Goal: Information Seeking & Learning: Find specific fact

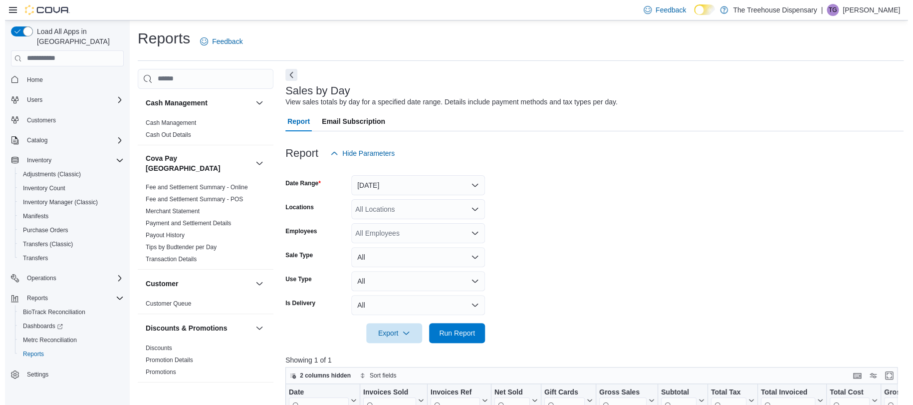
scroll to position [726, 0]
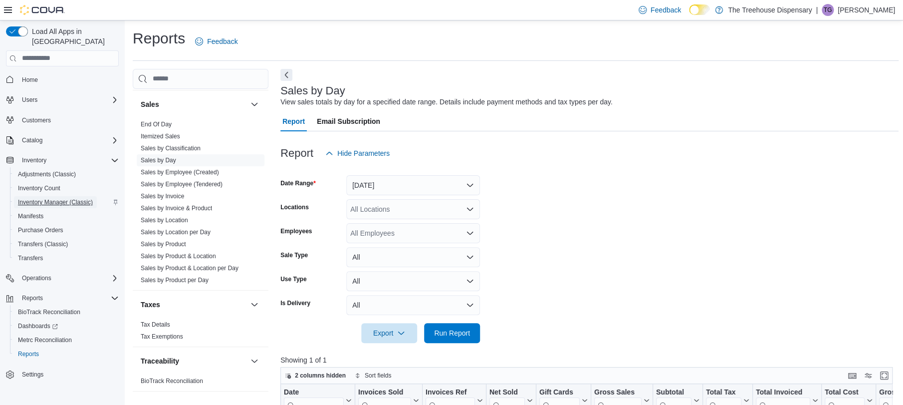
click at [44, 196] on span "Inventory Manager (Classic)" at bounding box center [55, 202] width 75 height 12
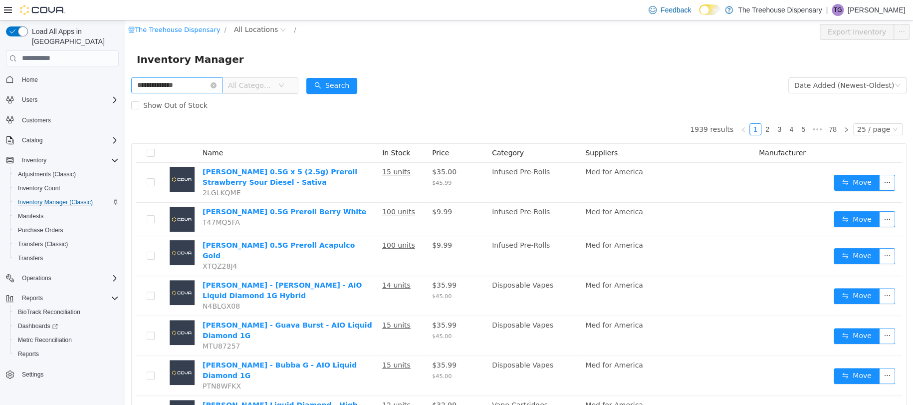
type input "**********"
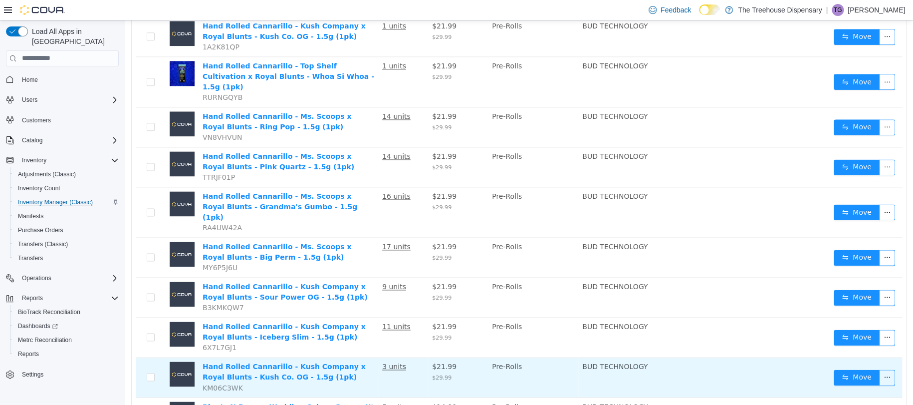
scroll to position [665, 0]
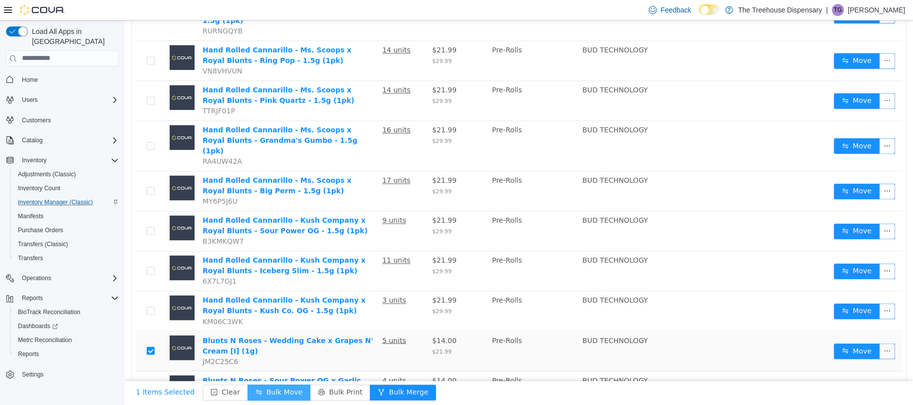
click at [273, 392] on button "Bulk Move" at bounding box center [278, 392] width 63 height 16
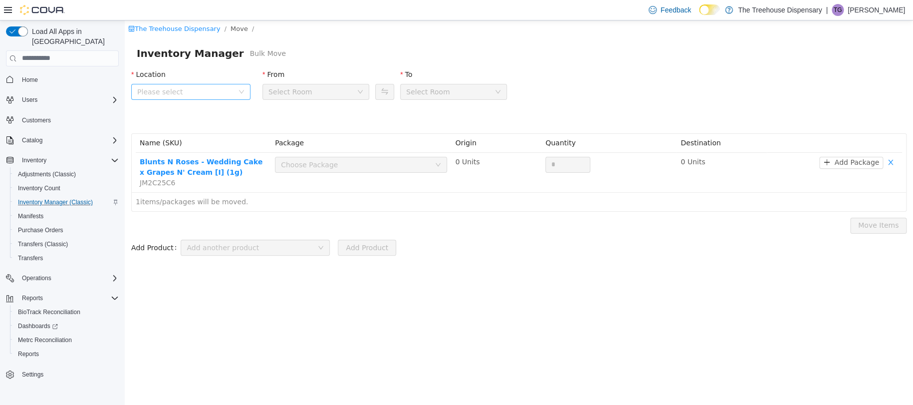
click at [199, 87] on span "Please select" at bounding box center [185, 91] width 96 height 10
click at [196, 146] on span "[STREET_ADDRESS]" at bounding box center [191, 147] width 69 height 8
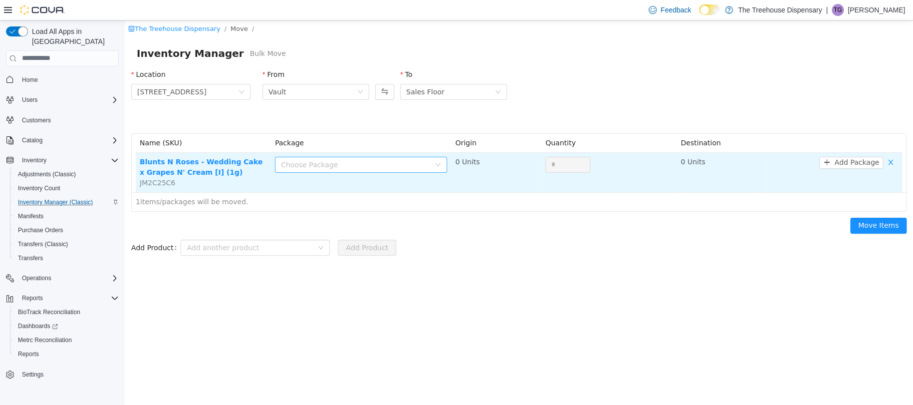
click at [300, 159] on div "Choose Package" at bounding box center [355, 164] width 149 height 10
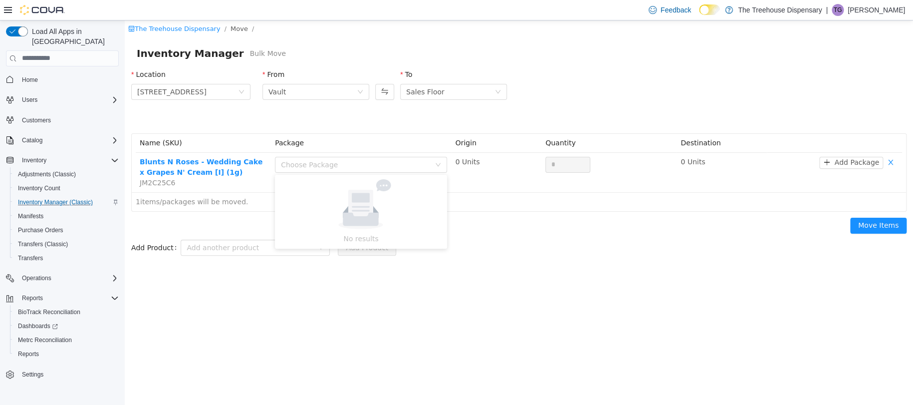
click at [544, 209] on div "1 items/packages will be moved." at bounding box center [519, 201] width 774 height 19
click at [43, 170] on span "Adjustments (Classic)" at bounding box center [47, 174] width 58 height 8
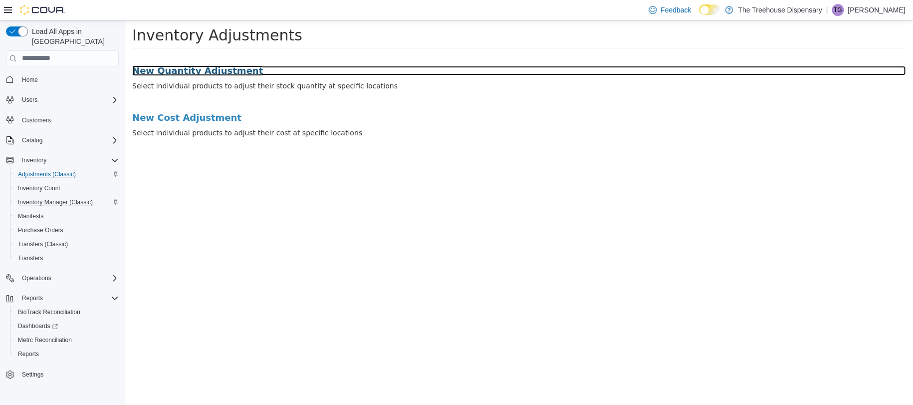
click at [178, 68] on h3 "New Quantity Adjustment" at bounding box center [518, 70] width 773 height 10
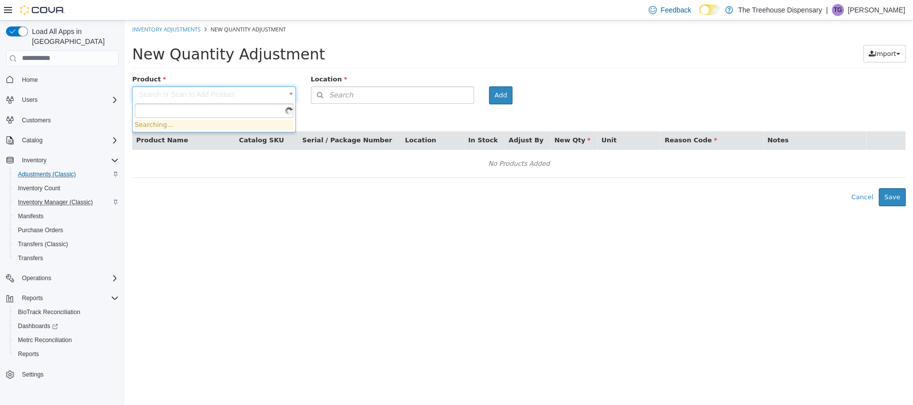
click at [210, 91] on body "× Inventory Adjustments New Quantity Adjustment New Quantity Adjustment Import …" at bounding box center [519, 113] width 788 height 186
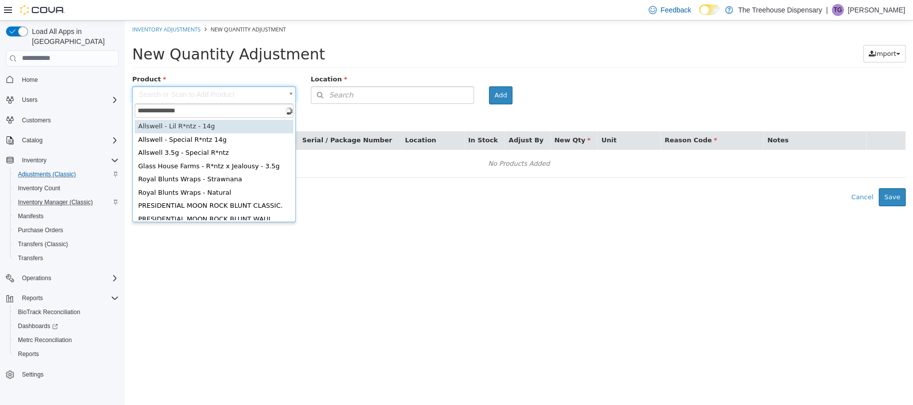
type input "**********"
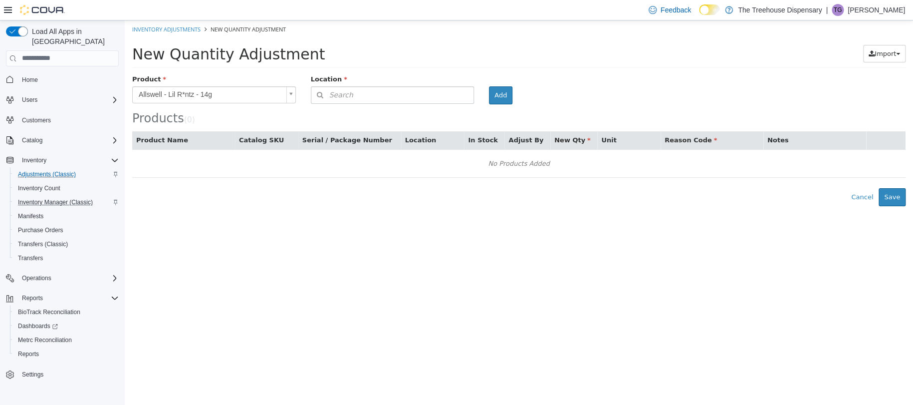
drag, startPoint x: 232, startPoint y: 88, endPoint x: 234, endPoint y: 95, distance: 7.6
click at [234, 95] on body "**********" at bounding box center [519, 113] width 788 height 186
click at [233, 90] on body "**********" at bounding box center [519, 113] width 788 height 186
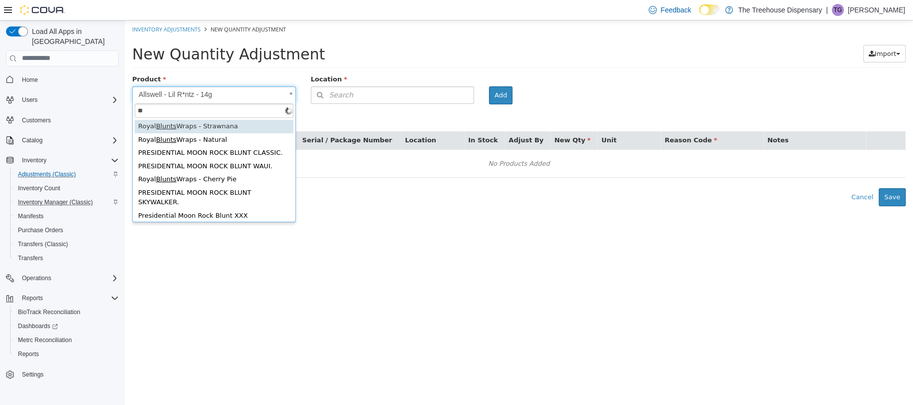
type input "*"
click at [187, 112] on input "**********" at bounding box center [214, 110] width 159 height 15
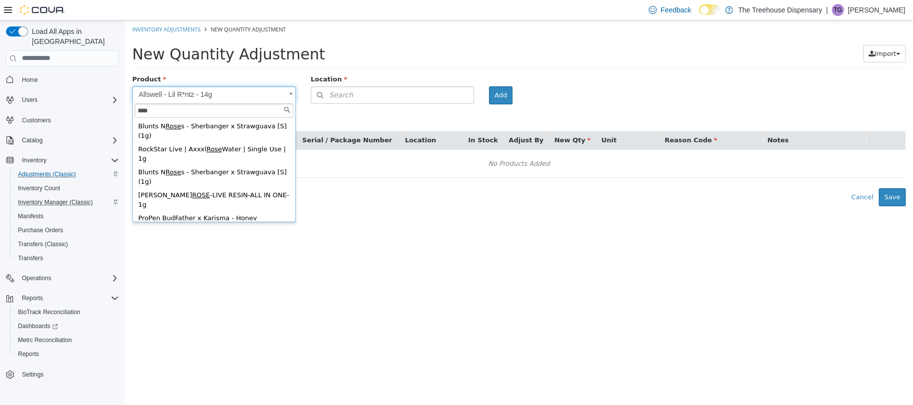
scroll to position [200, 0]
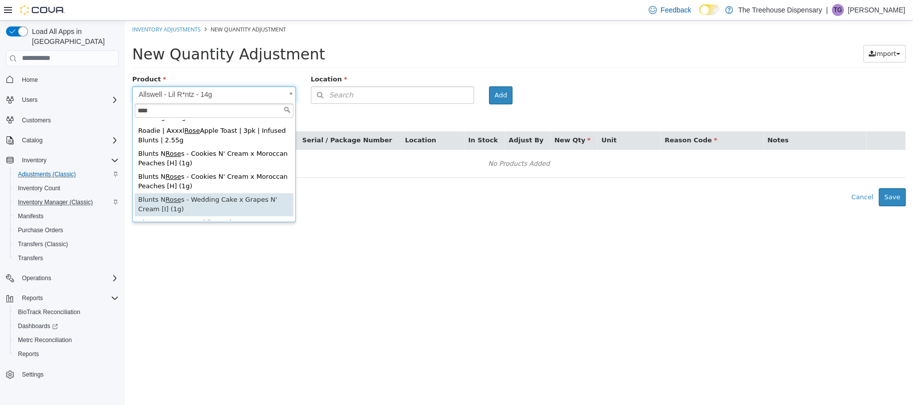
type input "****"
type input "**********"
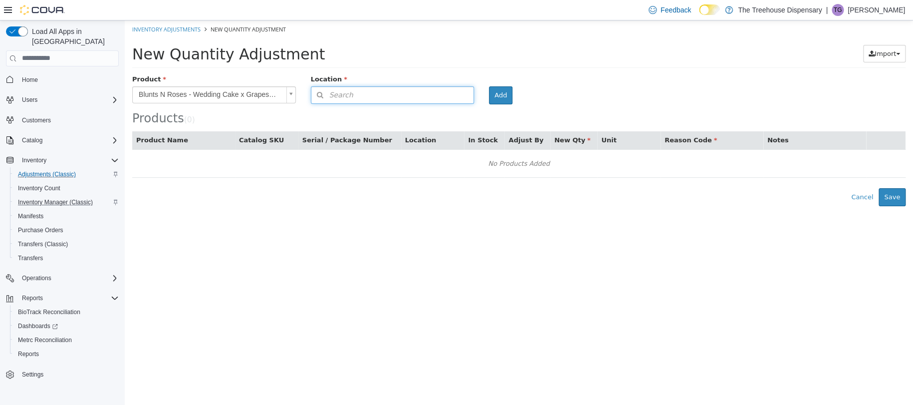
click at [365, 95] on button "Search" at bounding box center [393, 94] width 164 height 17
click at [446, 112] on span "or browse" at bounding box center [449, 112] width 49 height 17
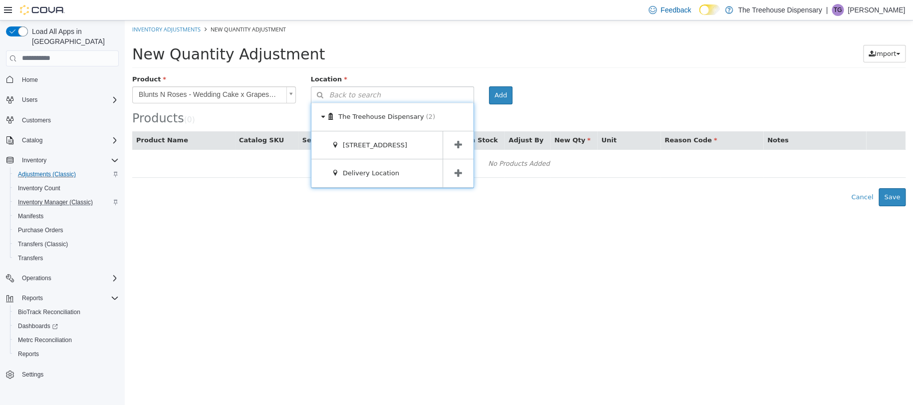
click at [459, 139] on span at bounding box center [458, 145] width 31 height 28
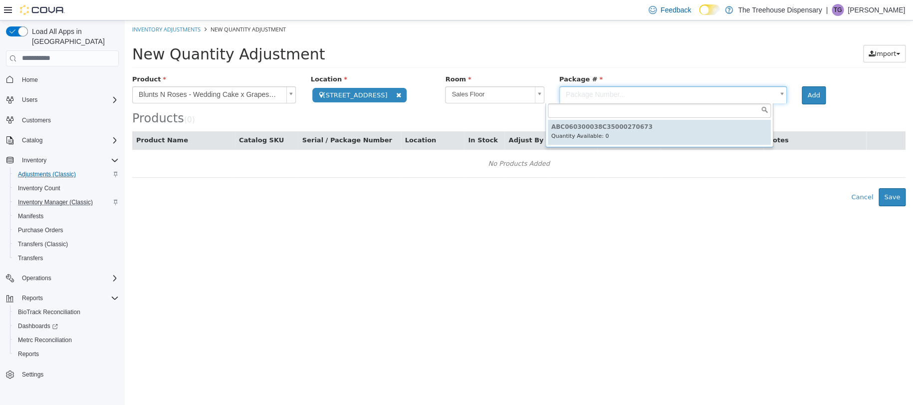
click at [606, 97] on body "**********" at bounding box center [519, 113] width 788 height 186
type input "**********"
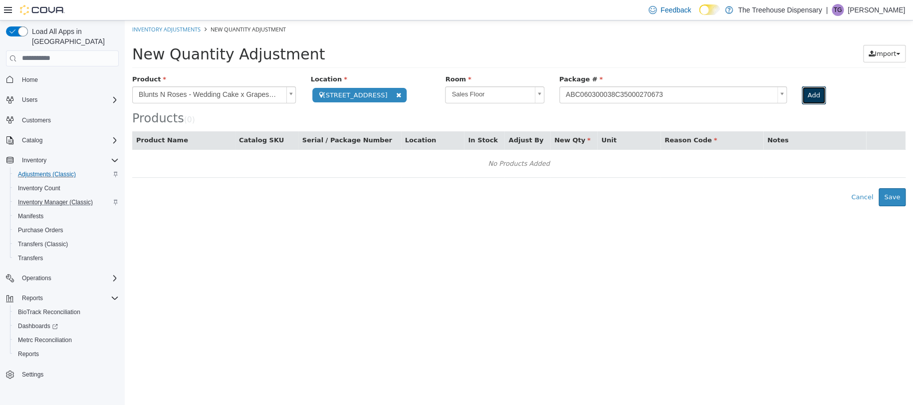
click at [805, 93] on button "Add" at bounding box center [813, 95] width 23 height 18
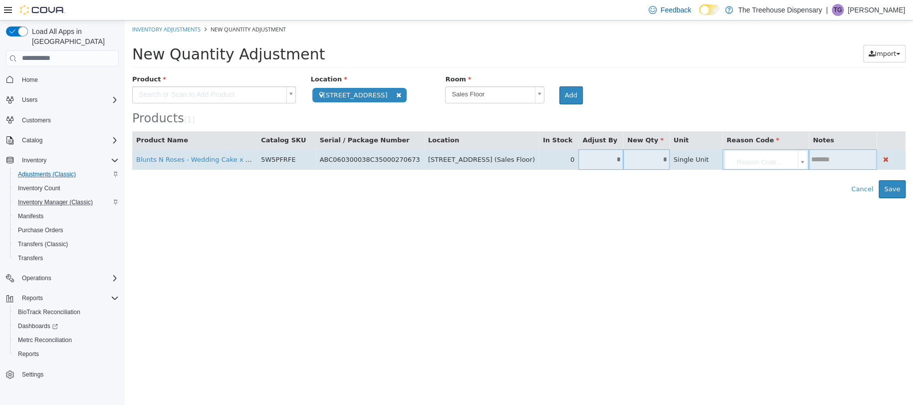
click at [578, 158] on input "*" at bounding box center [600, 158] width 45 height 7
type input "*"
click at [623, 156] on input "*" at bounding box center [646, 158] width 46 height 7
click at [585, 164] on td "*" at bounding box center [600, 159] width 45 height 20
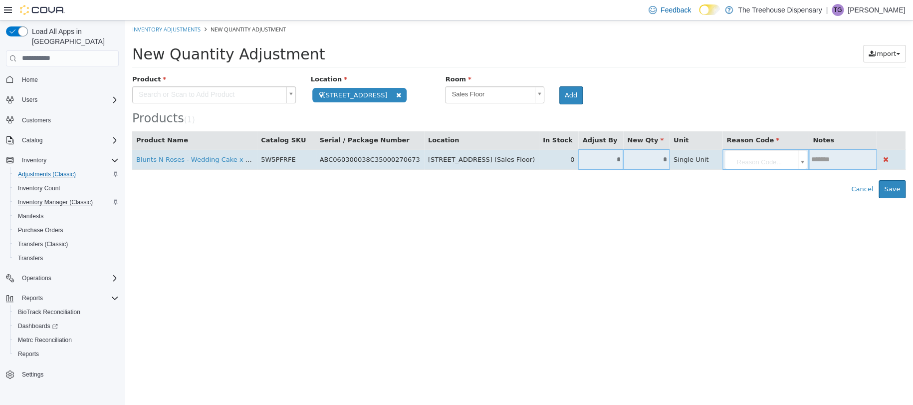
click at [585, 158] on input "*" at bounding box center [600, 158] width 45 height 7
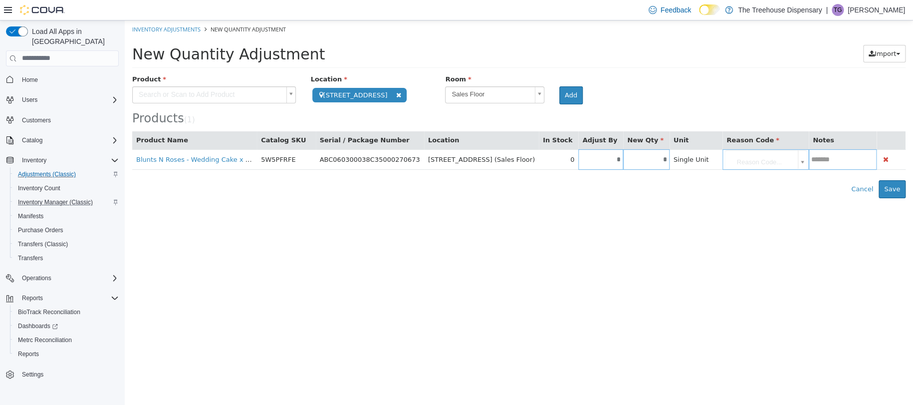
click at [626, 190] on div "Error saving adjustment please resolve the errors above. Cancel Save" at bounding box center [519, 189] width 788 height 18
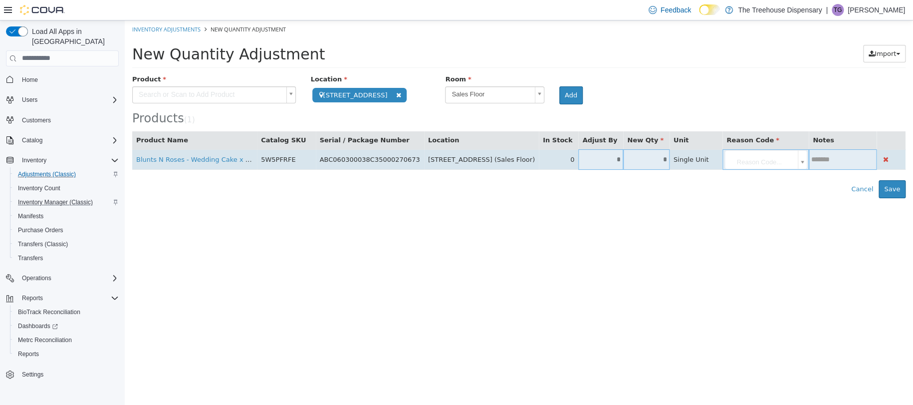
click at [738, 161] on body "**********" at bounding box center [519, 109] width 788 height 178
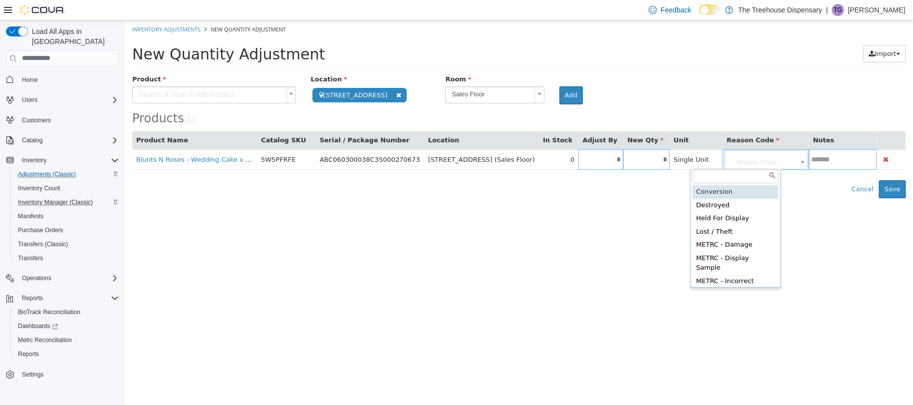
type input "**********"
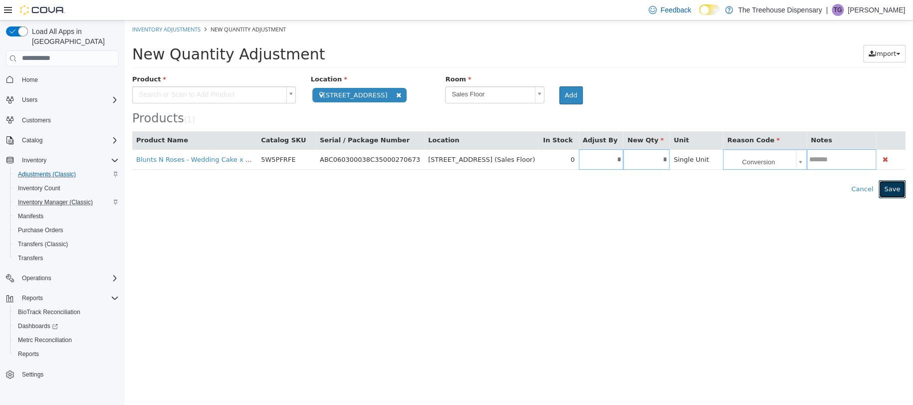
click at [890, 192] on button "Save" at bounding box center [892, 189] width 27 height 18
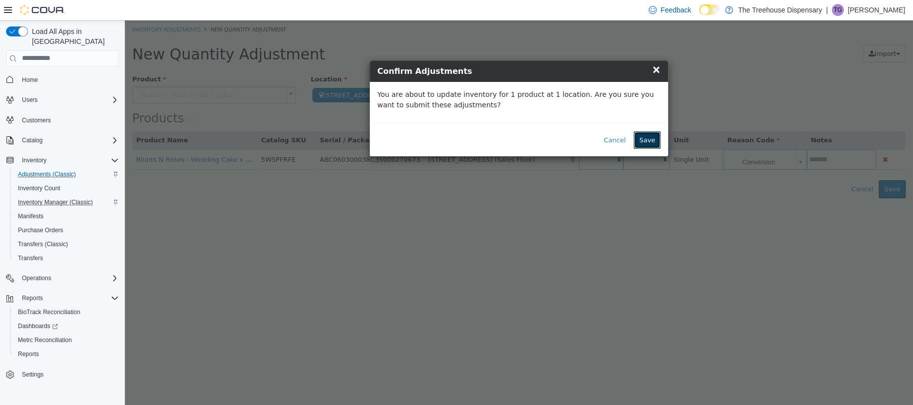
click at [652, 139] on button "Save" at bounding box center [647, 140] width 27 height 18
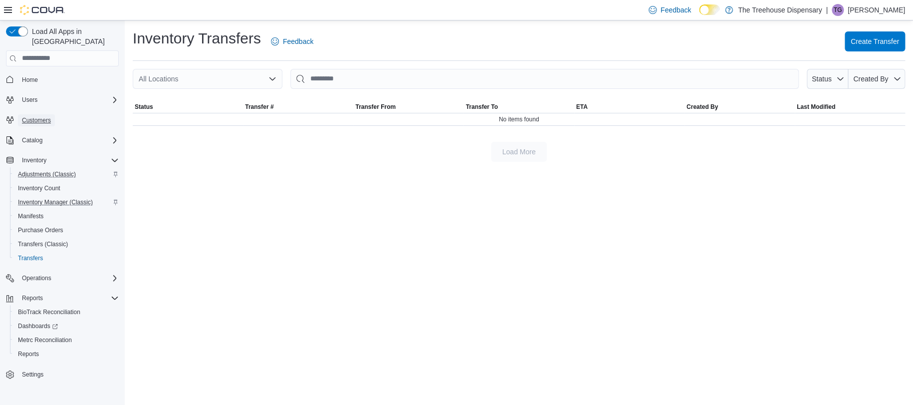
click at [46, 116] on span "Customers" at bounding box center [36, 120] width 29 height 12
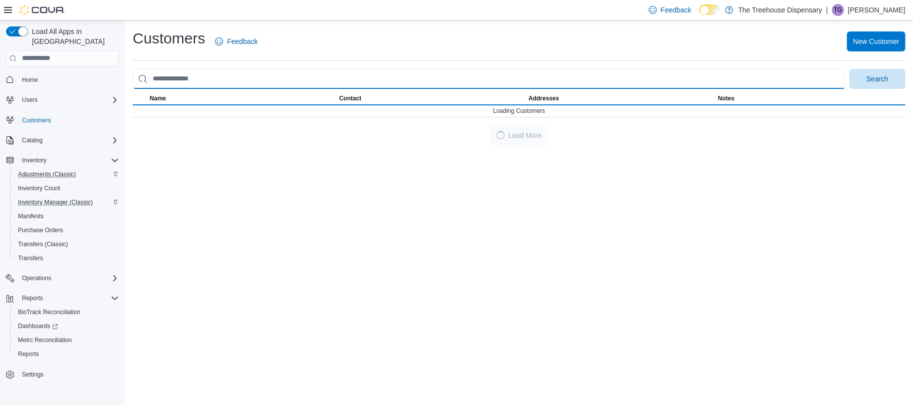
click at [228, 84] on input "search" at bounding box center [489, 79] width 712 height 20
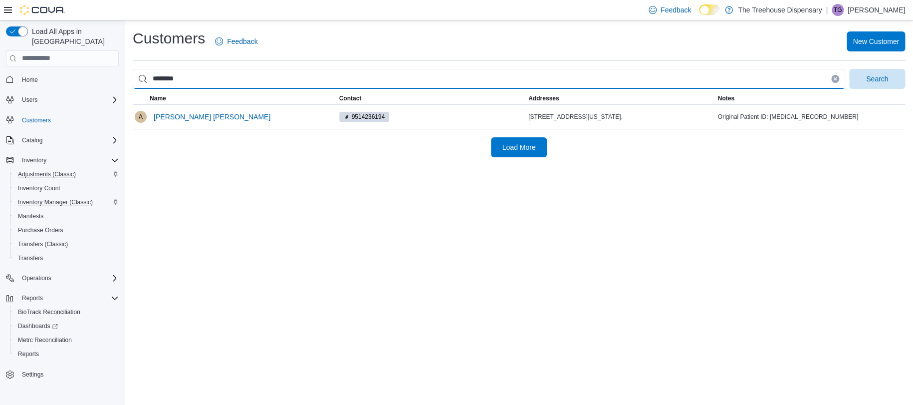
click at [849, 69] on button "Search" at bounding box center [877, 79] width 56 height 20
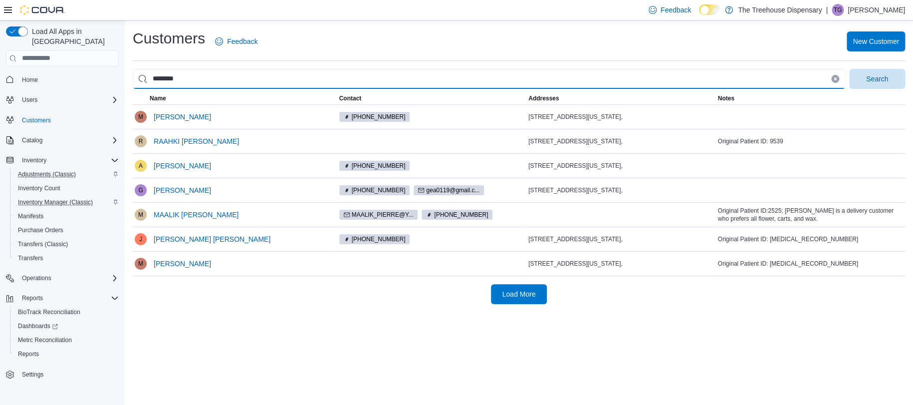
click at [186, 79] on input "********" at bounding box center [489, 79] width 712 height 20
type input "********"
click at [849, 69] on button "Search" at bounding box center [877, 79] width 56 height 20
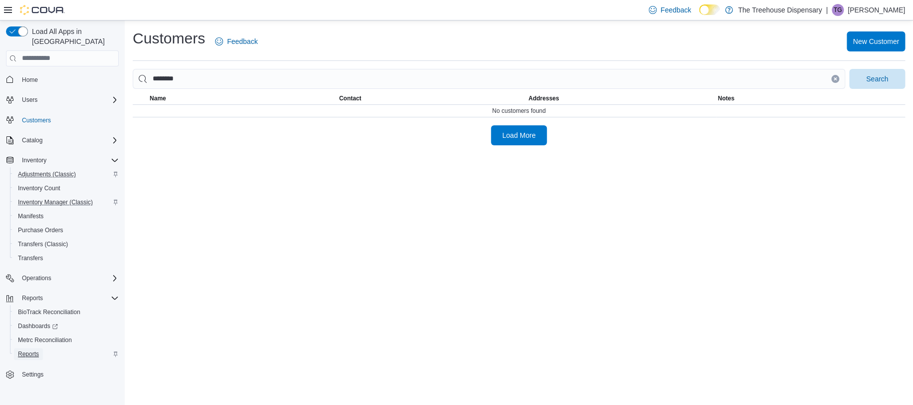
click at [37, 350] on span "Reports" at bounding box center [28, 354] width 21 height 8
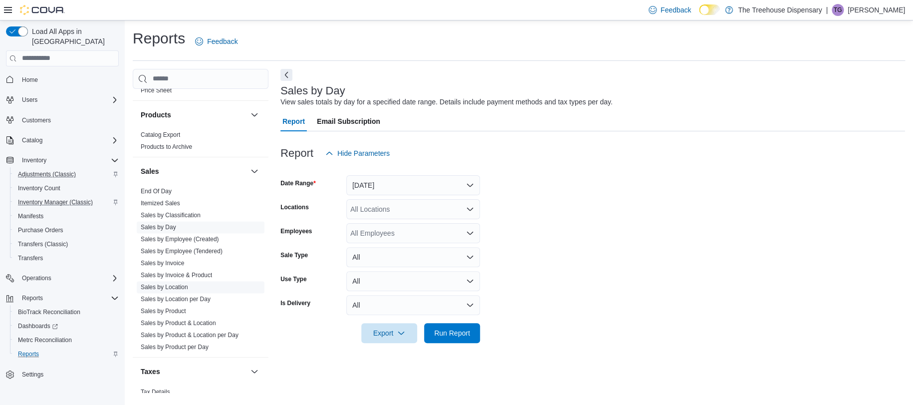
scroll to position [593, 0]
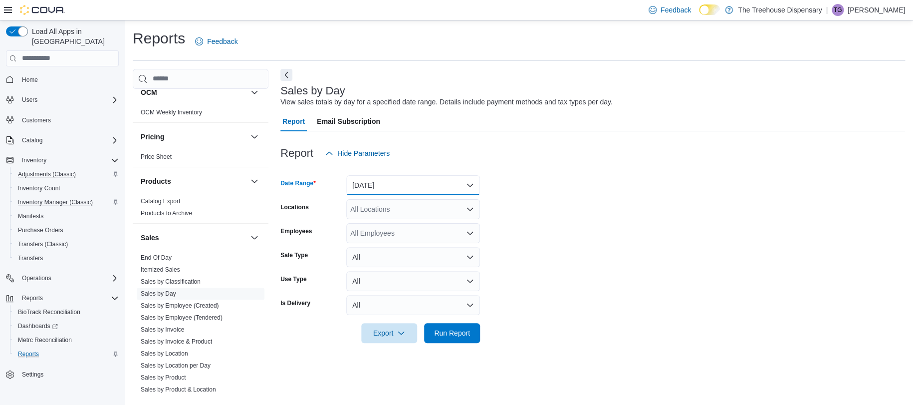
click at [405, 181] on button "[DATE]" at bounding box center [413, 185] width 134 height 20
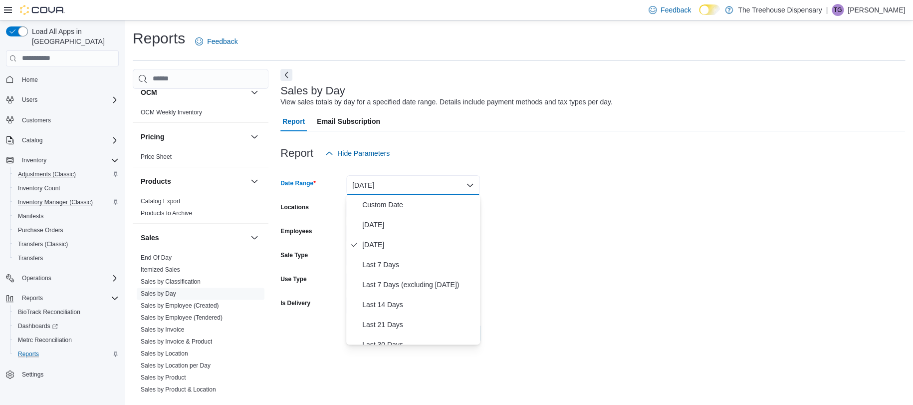
click at [615, 193] on form "Date Range [DATE] Locations All Locations Employees All Employees Sale Type All…" at bounding box center [592, 253] width 625 height 180
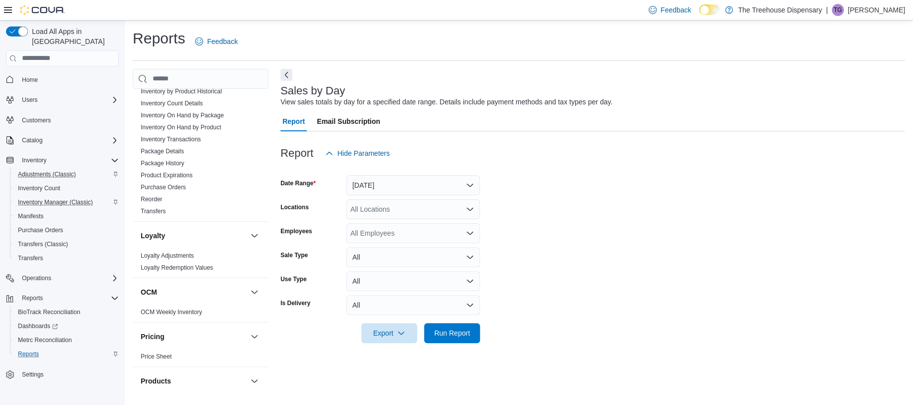
scroll to position [327, 0]
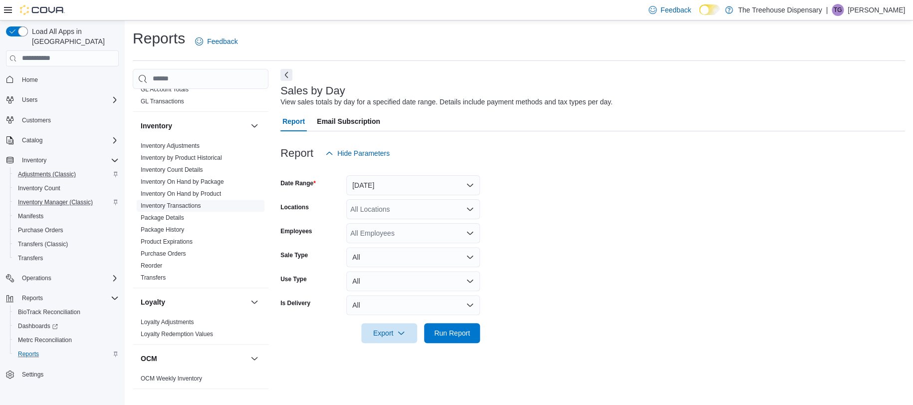
click at [198, 201] on span "Inventory Transactions" at bounding box center [201, 206] width 128 height 12
click at [194, 190] on span "Inventory On Hand by Product" at bounding box center [201, 194] width 128 height 12
click at [195, 202] on link "Inventory Transactions" at bounding box center [171, 205] width 60 height 7
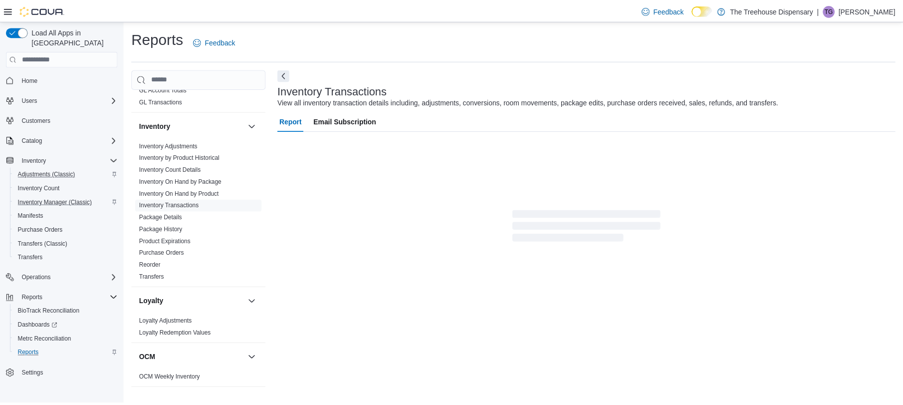
scroll to position [5, 0]
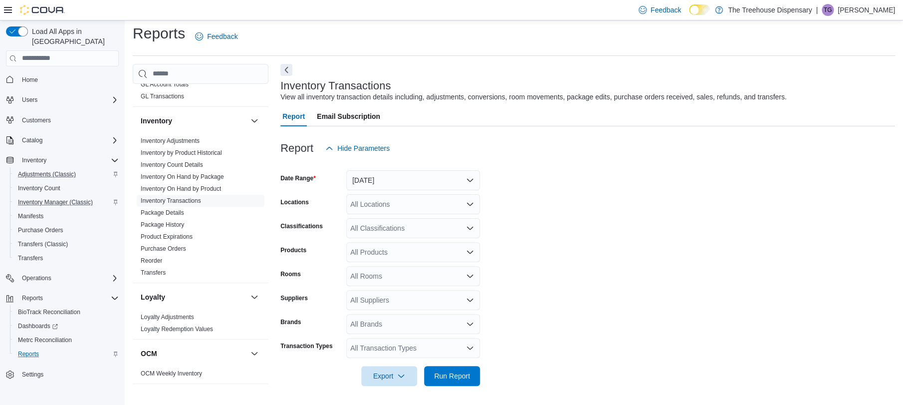
click at [400, 346] on div "All Transaction Types" at bounding box center [413, 348] width 134 height 20
click at [543, 323] on form "Date Range [DATE] Locations All Locations Classifications All Classifications P…" at bounding box center [587, 272] width 615 height 228
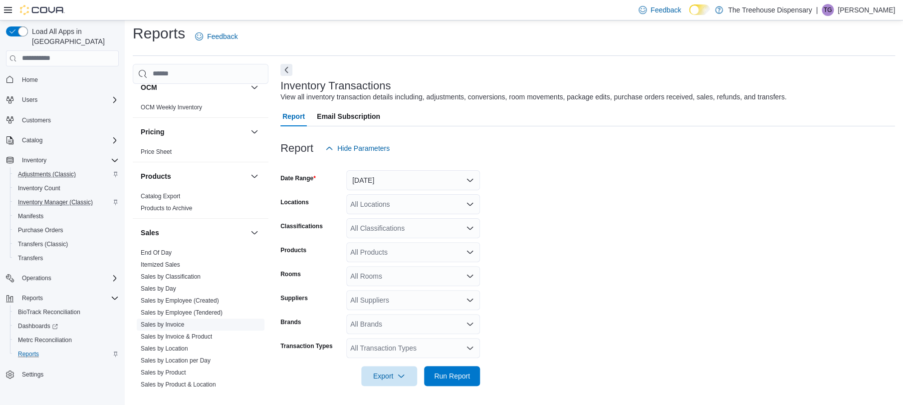
click at [181, 321] on link "Sales by Invoice" at bounding box center [162, 324] width 43 height 7
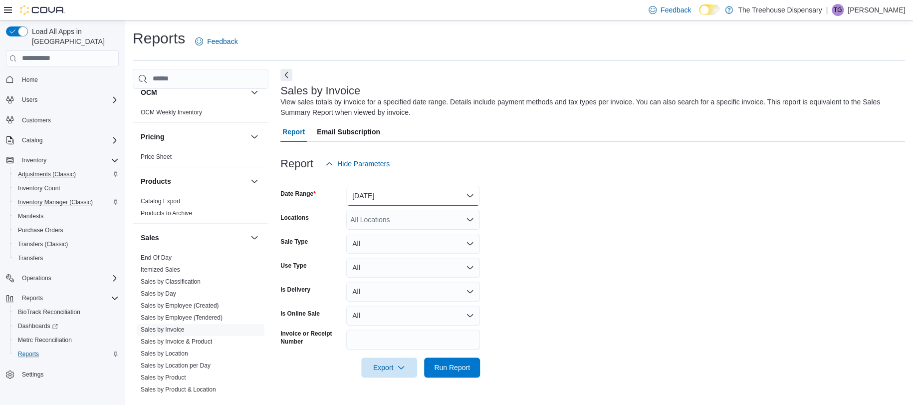
click at [425, 189] on button "[DATE]" at bounding box center [413, 196] width 134 height 20
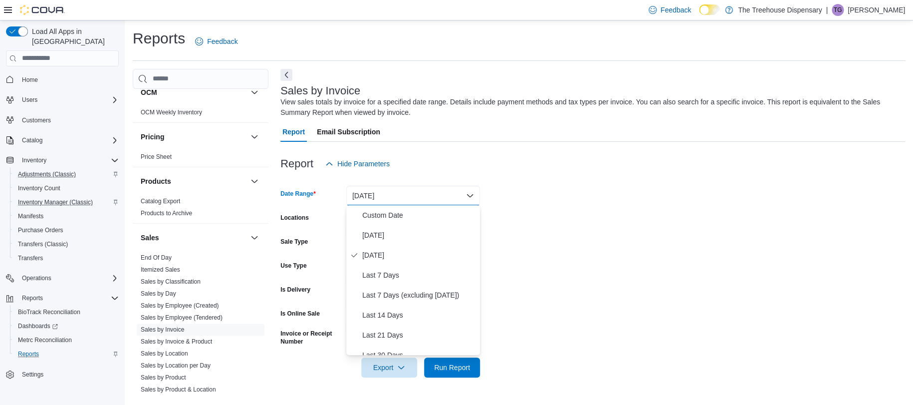
click at [549, 268] on form "Date Range [DATE] Locations All Locations Sale Type All Use Type All Is Deliver…" at bounding box center [592, 276] width 625 height 204
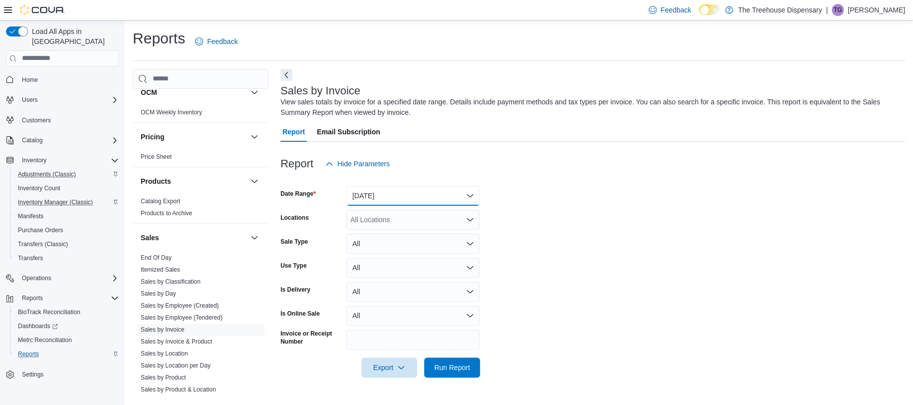
click at [399, 186] on button "[DATE]" at bounding box center [413, 196] width 134 height 20
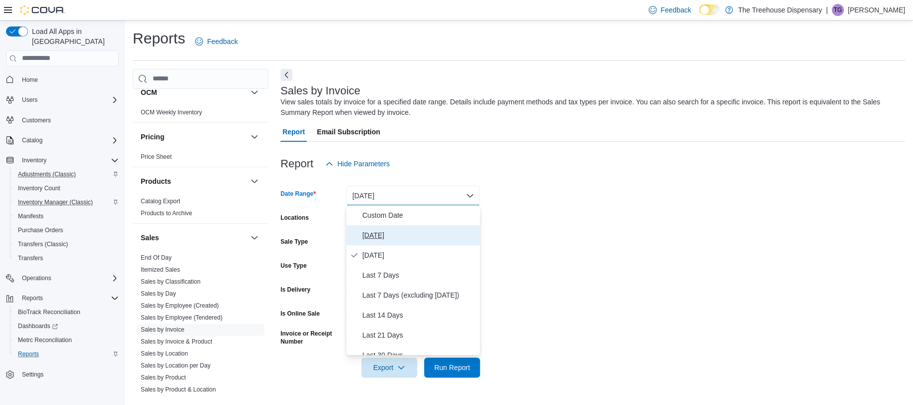
click at [374, 235] on span "[DATE]" at bounding box center [419, 235] width 114 height 12
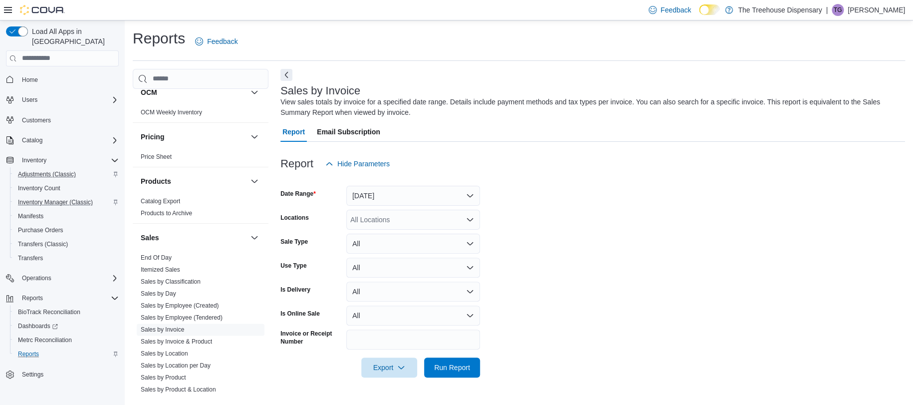
drag, startPoint x: 657, startPoint y: 344, endPoint x: 611, endPoint y: 358, distance: 47.5
click at [651, 349] on form "Date Range [DATE] Locations All Locations Sale Type All Use Type All Is Deliver…" at bounding box center [592, 276] width 625 height 204
click at [458, 358] on span "Run Report" at bounding box center [452, 367] width 44 height 20
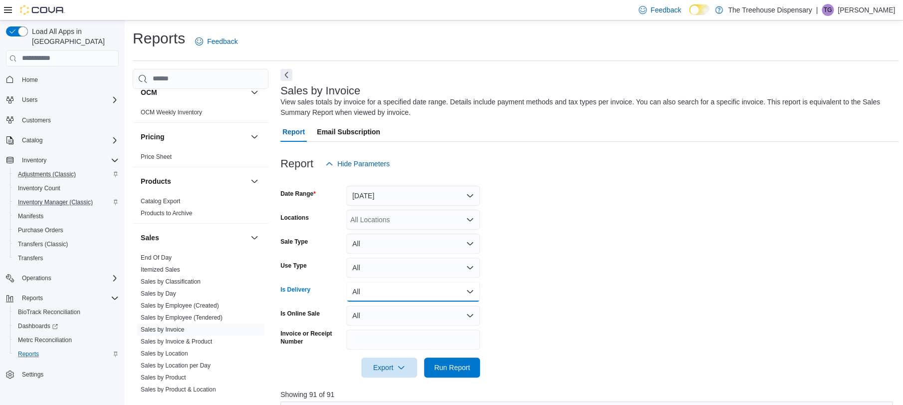
click at [416, 286] on button "All" at bounding box center [413, 291] width 134 height 20
click at [399, 325] on span "Yes" at bounding box center [419, 331] width 114 height 12
click at [434, 368] on span "Run Report" at bounding box center [452, 367] width 36 height 10
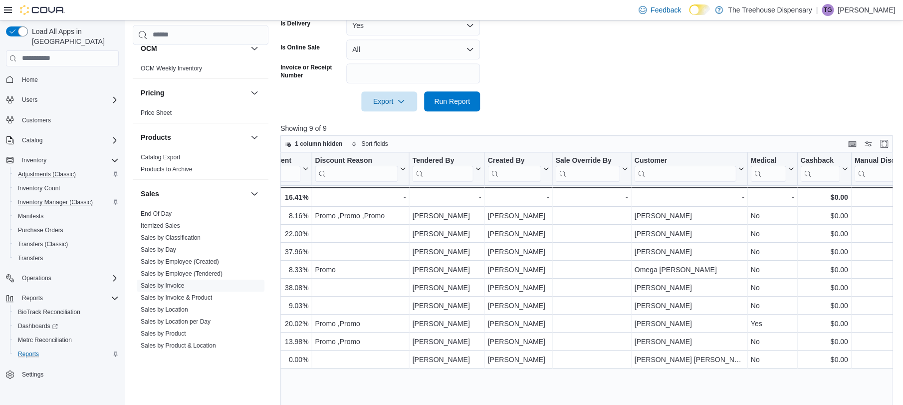
scroll to position [0, 1139]
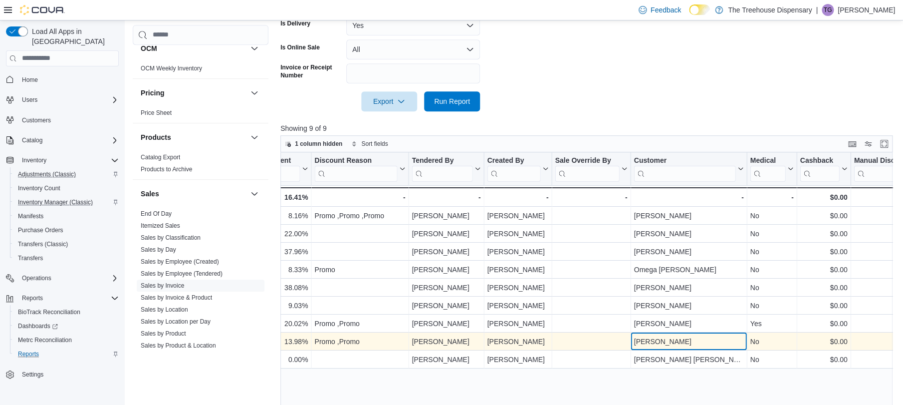
click at [662, 342] on div "[PERSON_NAME]" at bounding box center [689, 341] width 110 height 12
copy div "[PERSON_NAME]"
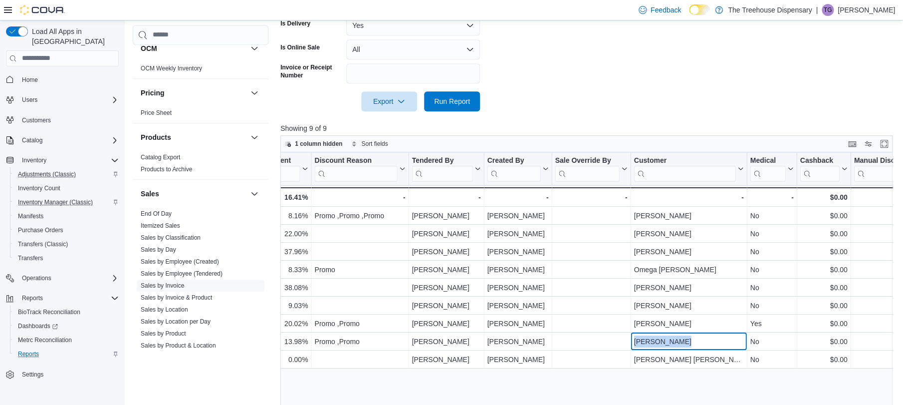
scroll to position [327, 0]
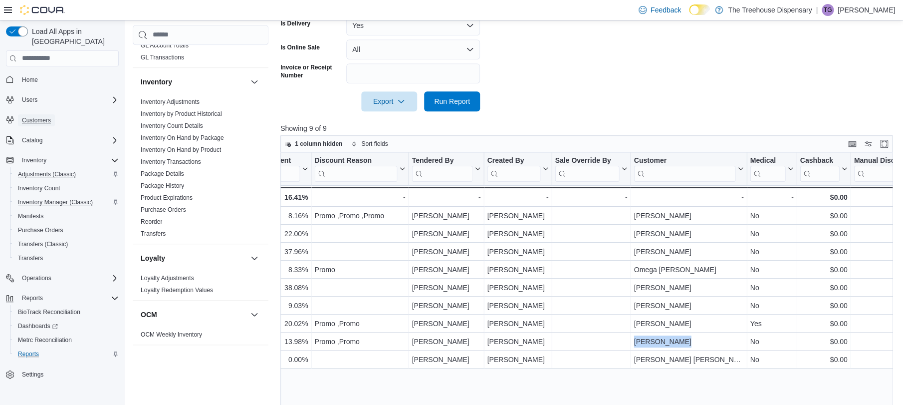
click at [43, 116] on span "Customers" at bounding box center [36, 120] width 29 height 8
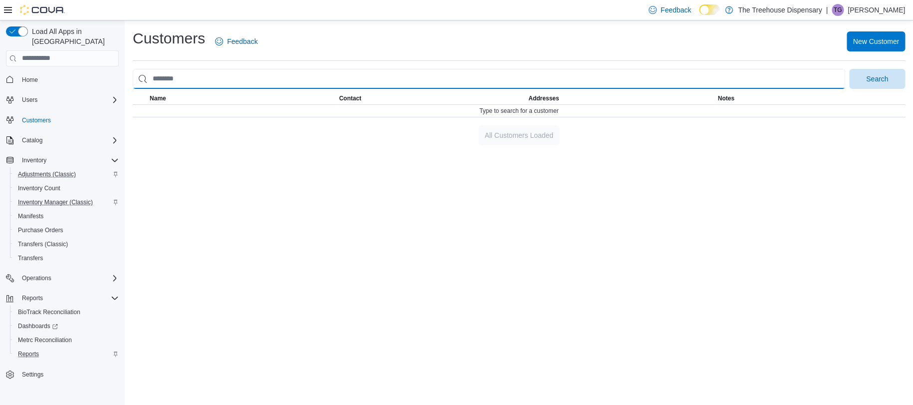
click at [224, 82] on input "search" at bounding box center [489, 79] width 712 height 20
paste input "**********"
type input "**********"
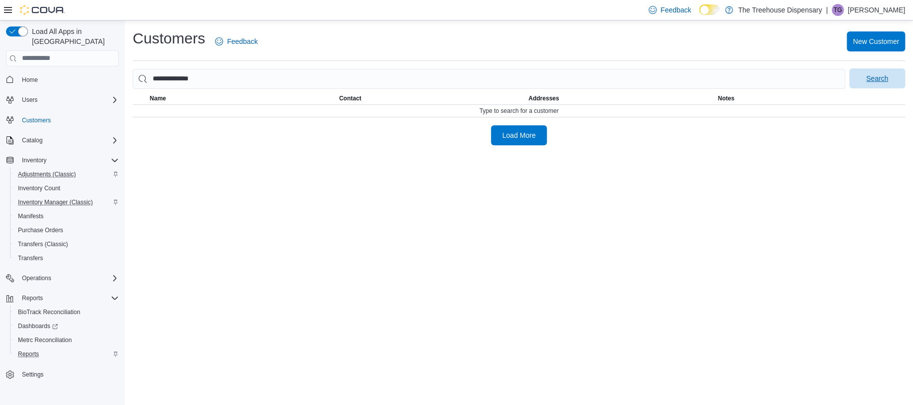
click at [888, 76] on span "Search" at bounding box center [877, 78] width 44 height 20
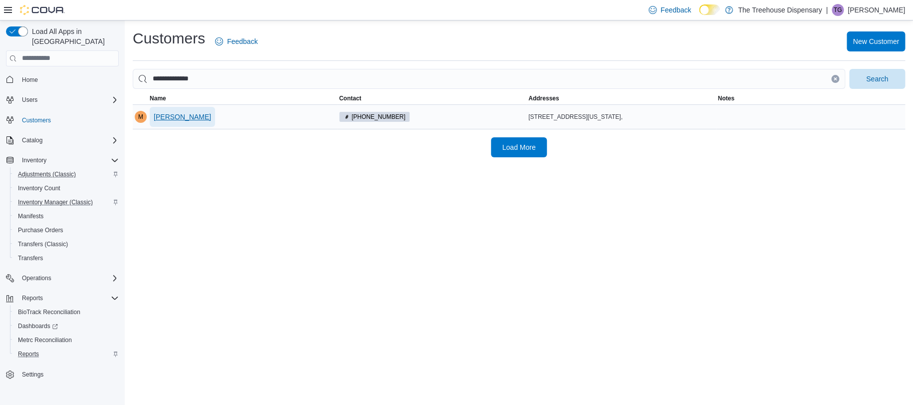
click at [195, 116] on span "[PERSON_NAME]" at bounding box center [182, 117] width 57 height 10
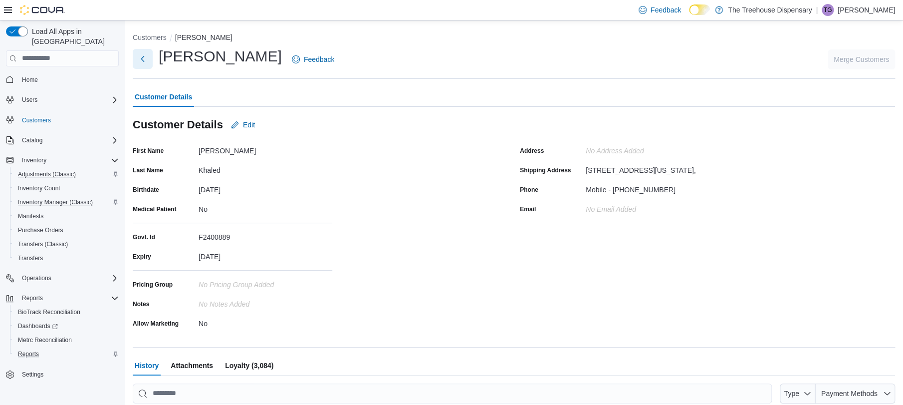
click at [148, 62] on button "Next" at bounding box center [143, 59] width 20 height 20
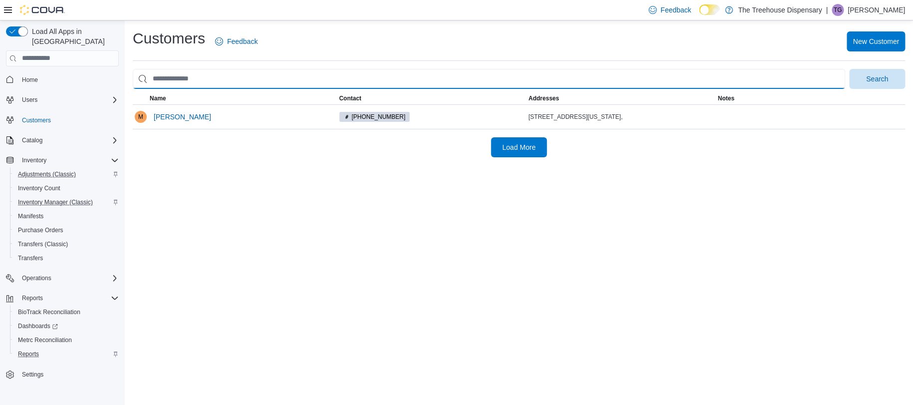
click at [195, 86] on input "search" at bounding box center [489, 79] width 712 height 20
click at [199, 80] on input "search" at bounding box center [489, 79] width 712 height 20
type input "********"
click at [849, 69] on button "Search" at bounding box center [877, 79] width 56 height 20
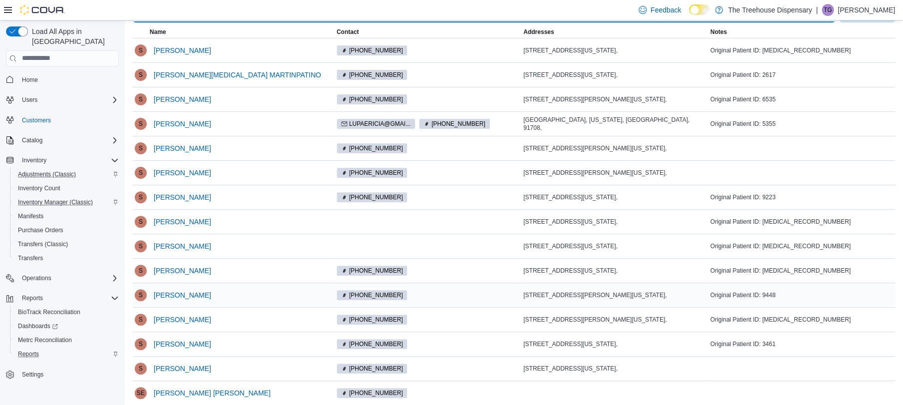
scroll to position [224, 0]
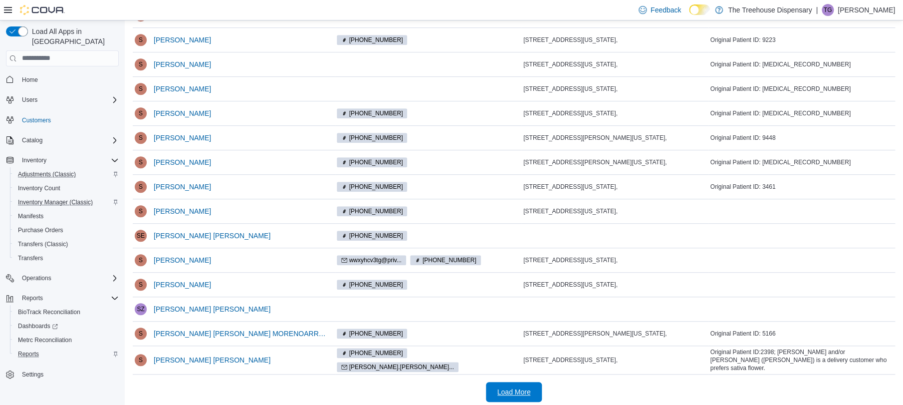
click at [530, 387] on span "Load More" at bounding box center [513, 392] width 33 height 10
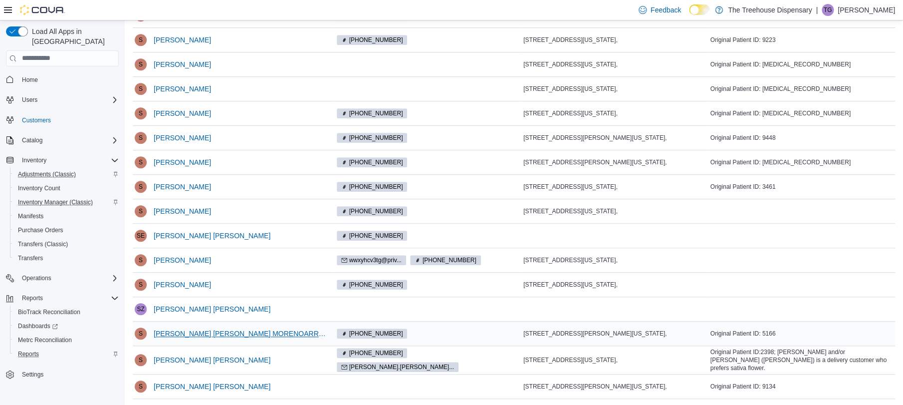
scroll to position [423, 0]
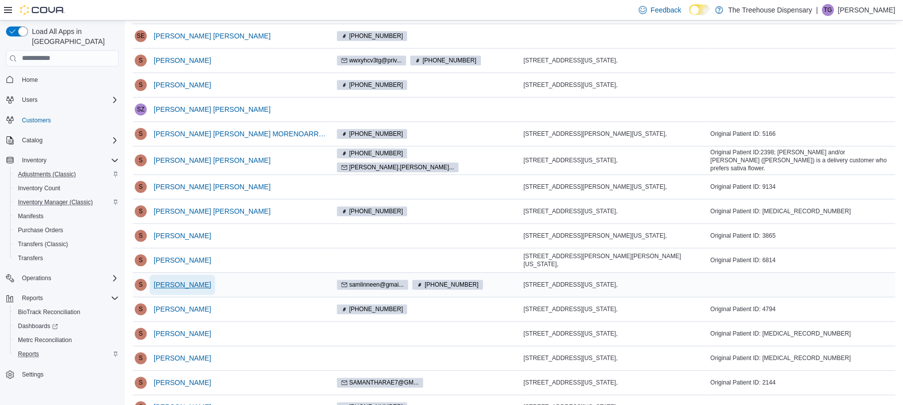
click at [166, 279] on span "[PERSON_NAME]" at bounding box center [182, 284] width 57 height 10
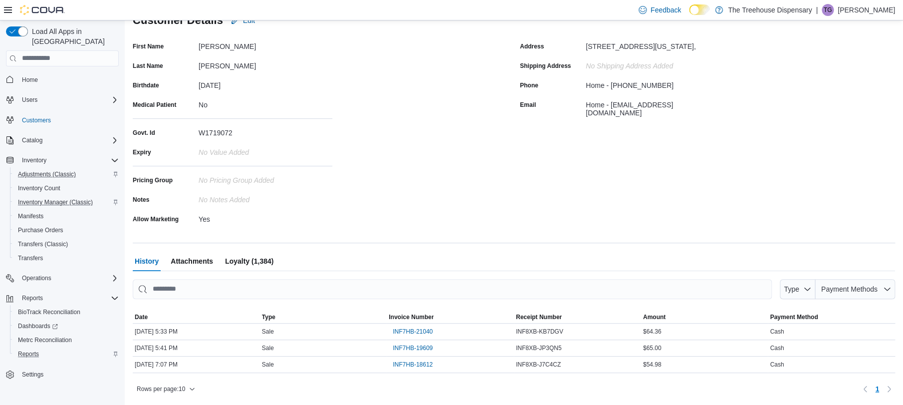
scroll to position [103, 0]
click at [32, 350] on span "Reports" at bounding box center [28, 354] width 21 height 8
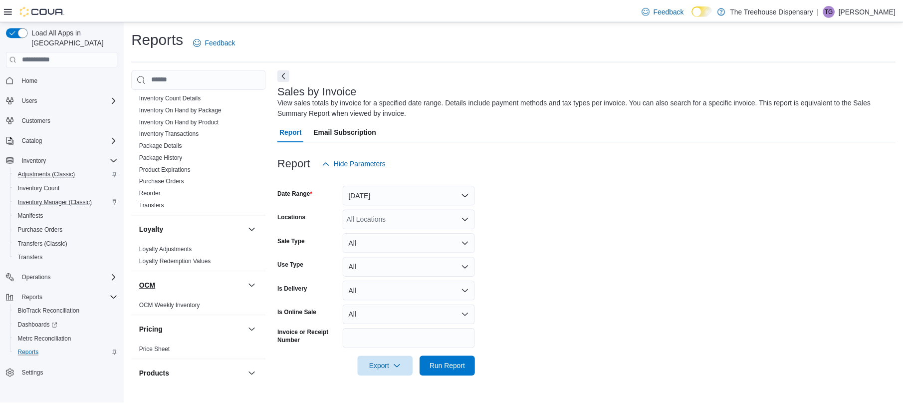
scroll to position [726, 0]
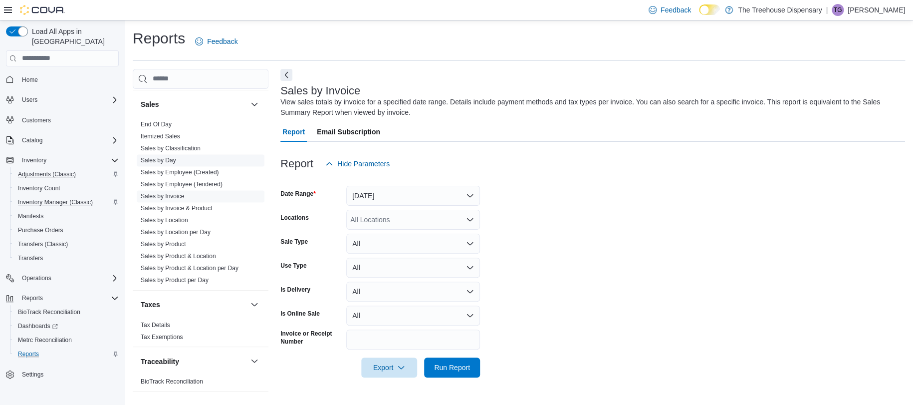
click at [170, 157] on link "Sales by Day" at bounding box center [158, 160] width 35 height 7
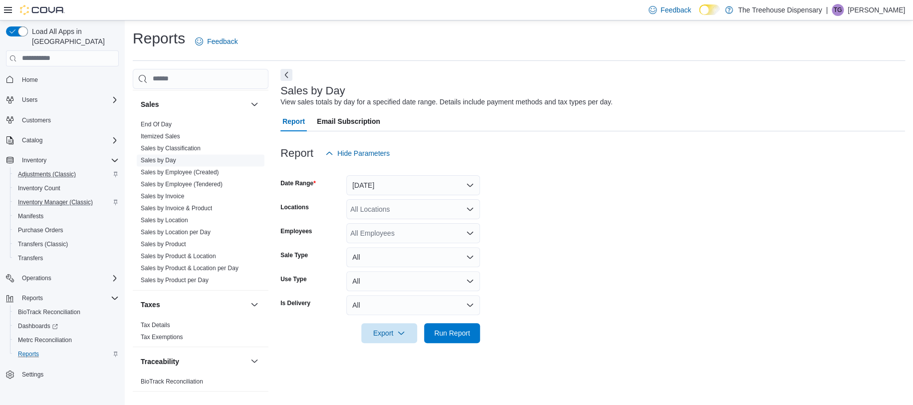
click at [176, 157] on link "Sales by Day" at bounding box center [158, 160] width 35 height 7
click at [404, 187] on button "[DATE]" at bounding box center [413, 185] width 134 height 20
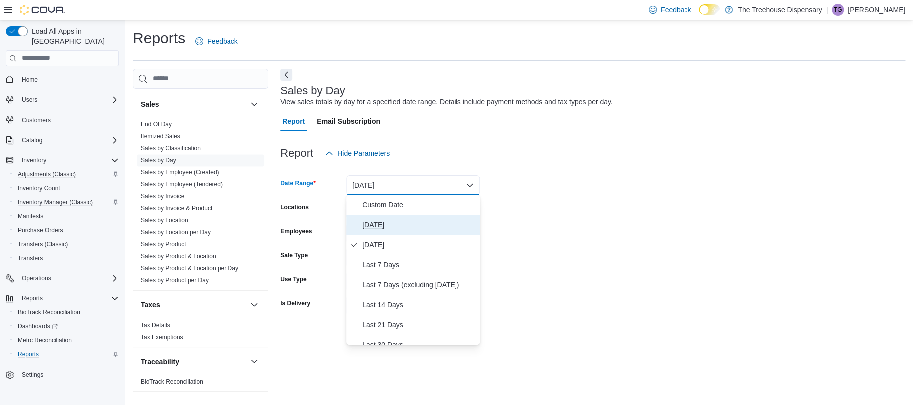
click at [386, 223] on span "[DATE]" at bounding box center [419, 225] width 114 height 12
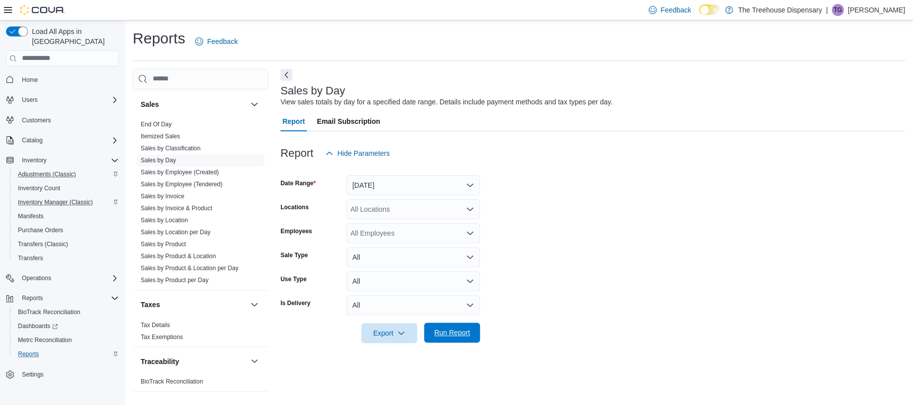
click at [452, 336] on span "Run Report" at bounding box center [452, 332] width 36 height 10
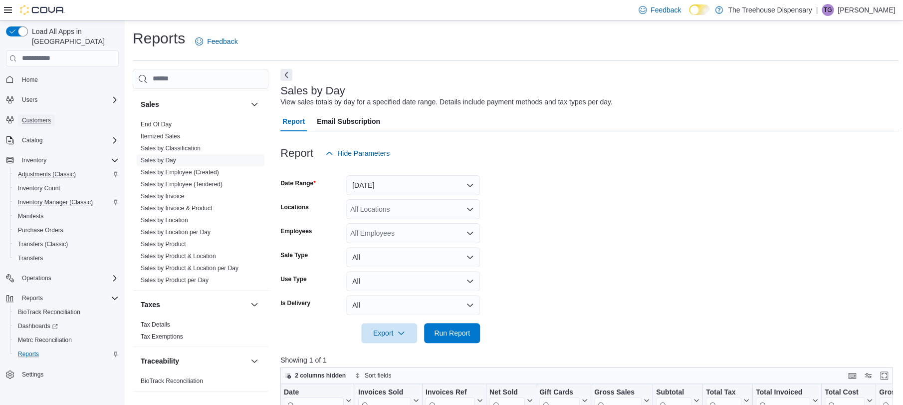
click at [44, 115] on span "Customers" at bounding box center [36, 120] width 29 height 12
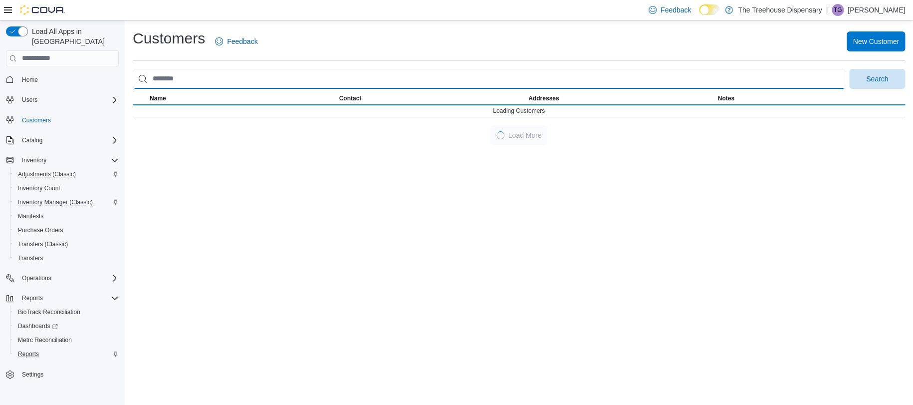
click at [282, 75] on input "search" at bounding box center [489, 79] width 712 height 20
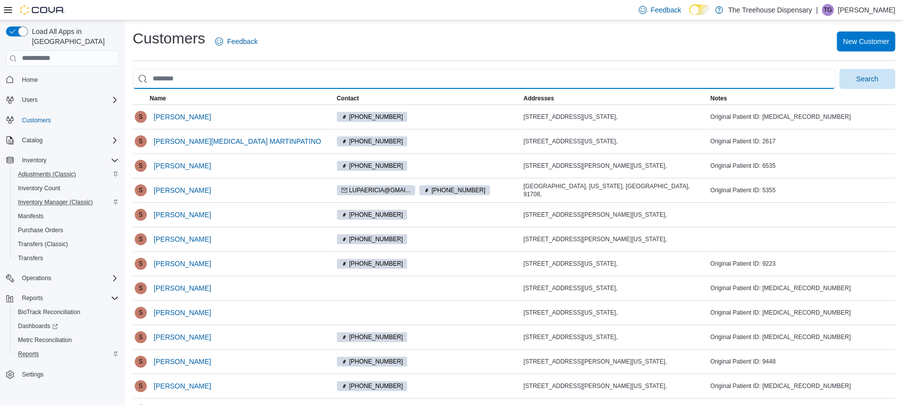
paste input "**********"
type input "**********"
click at [839, 69] on button "Search" at bounding box center [867, 79] width 56 height 20
